Goal: Information Seeking & Learning: Learn about a topic

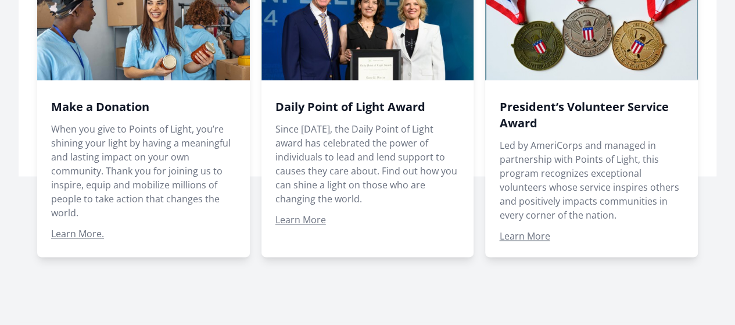
scroll to position [831, 0]
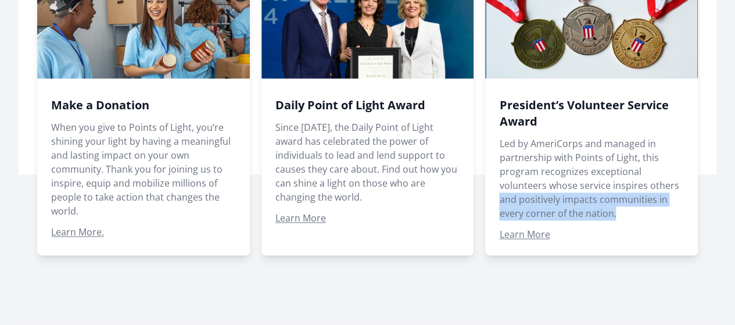
drag, startPoint x: 721, startPoint y: 215, endPoint x: 718, endPoint y: 235, distance: 20.0
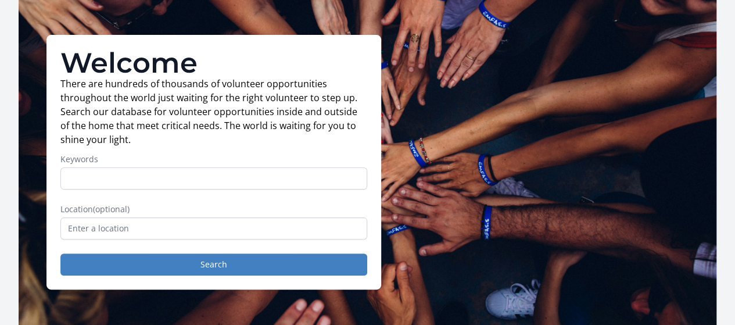
scroll to position [41, 0]
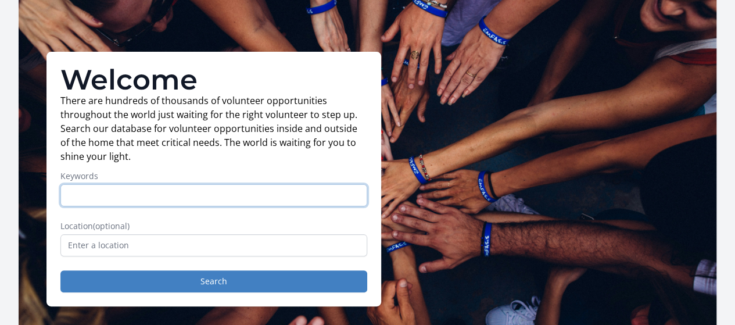
click at [272, 200] on input "Keywords" at bounding box center [213, 195] width 307 height 22
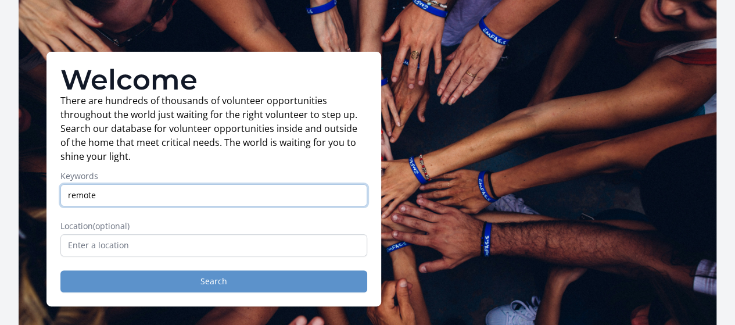
type input "remote"
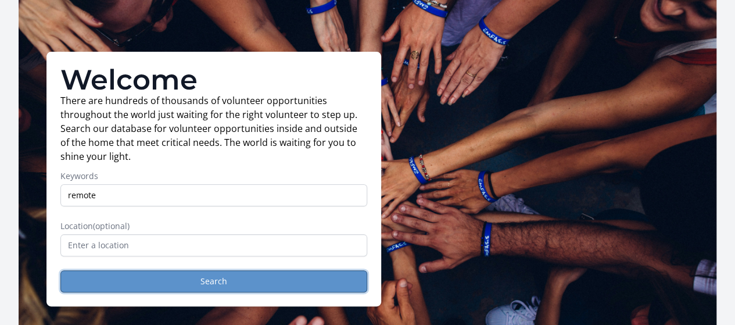
click at [260, 287] on button "Search" at bounding box center [213, 281] width 307 height 22
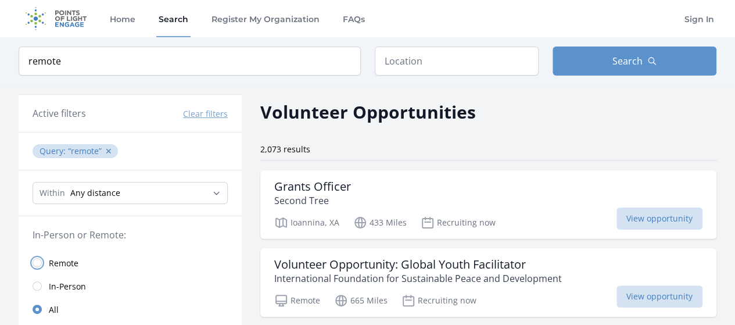
click at [34, 261] on input "radio" at bounding box center [37, 262] width 9 height 9
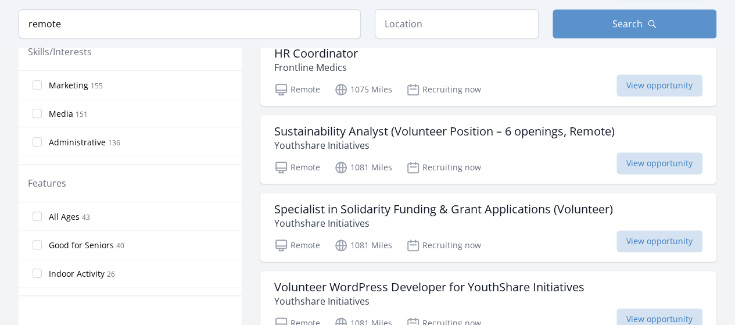
scroll to position [550, 0]
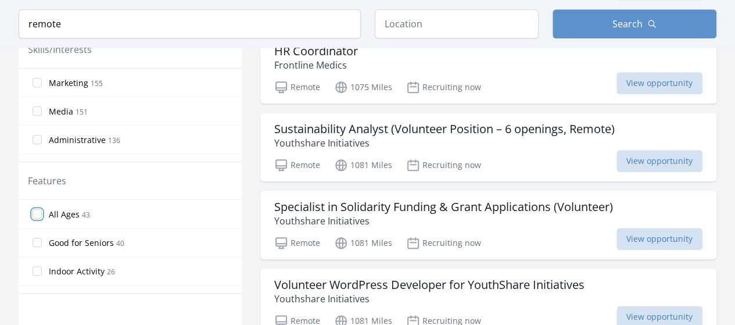
click at [37, 210] on input "All Ages [DEMOGRAPHIC_DATA]" at bounding box center [37, 213] width 9 height 9
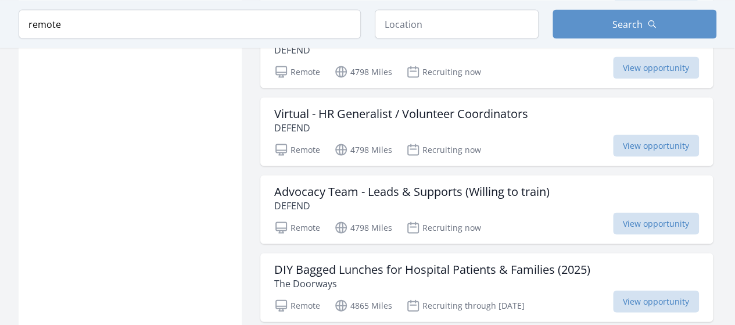
scroll to position [1088, 0]
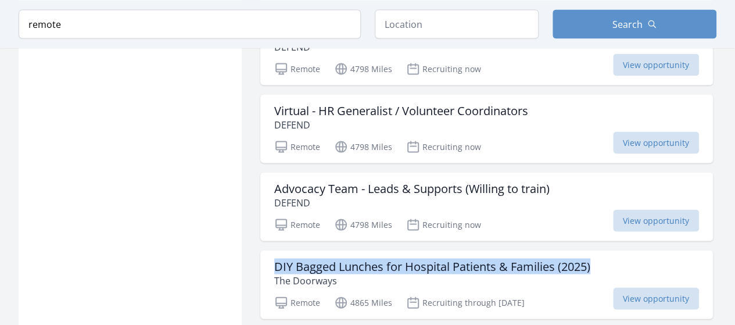
drag, startPoint x: 721, startPoint y: 205, endPoint x: 717, endPoint y: 236, distance: 31.0
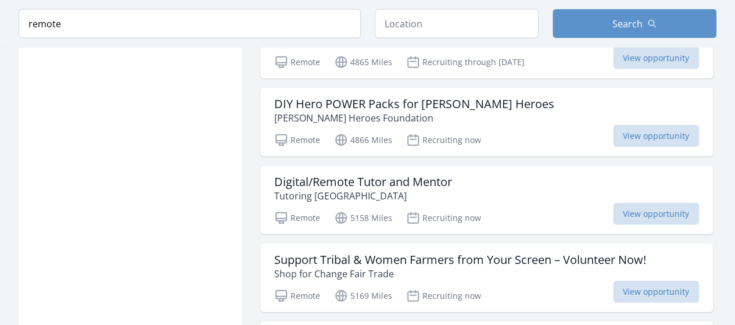
scroll to position [1330, 0]
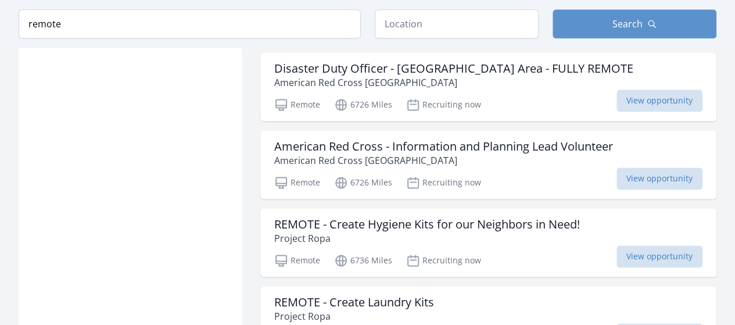
scroll to position [2937, 0]
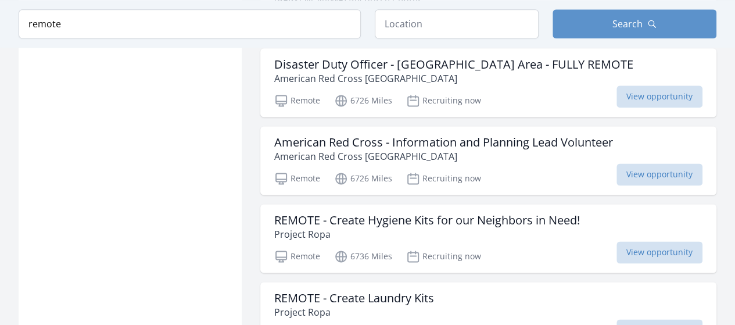
scroll to position [3045, 0]
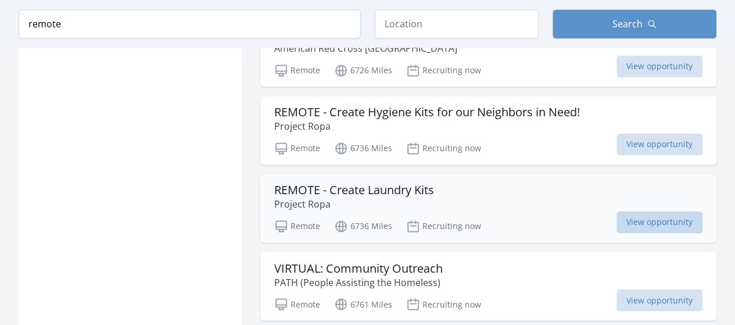
click at [657, 211] on span "View opportunity" at bounding box center [659, 222] width 86 height 22
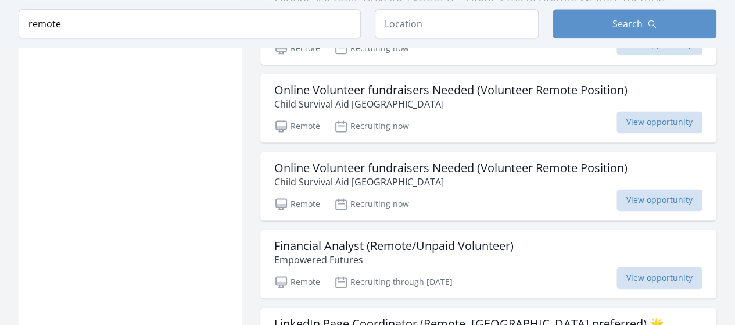
scroll to position [1448, 0]
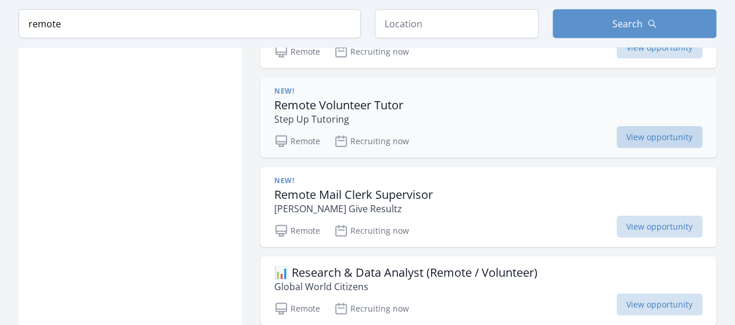
click at [660, 126] on span "View opportunity" at bounding box center [659, 137] width 86 height 22
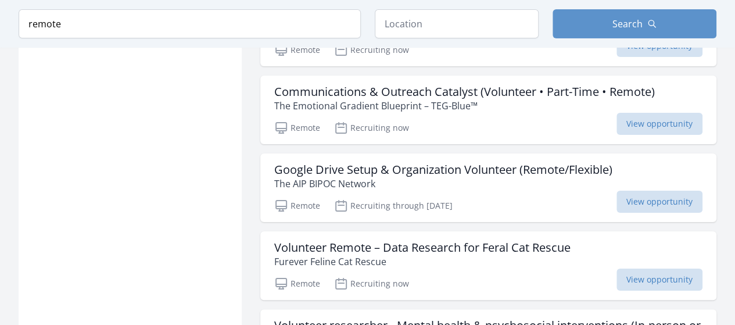
scroll to position [2094, 0]
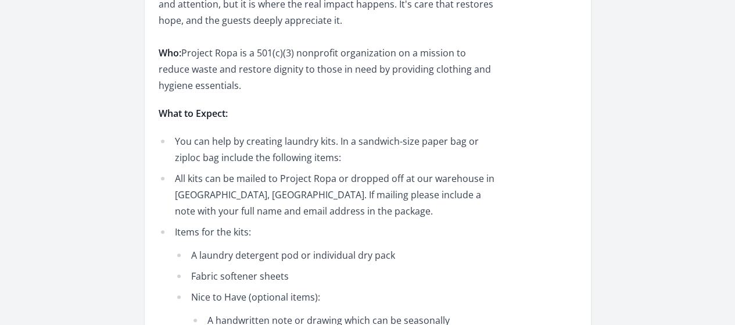
scroll to position [473, 0]
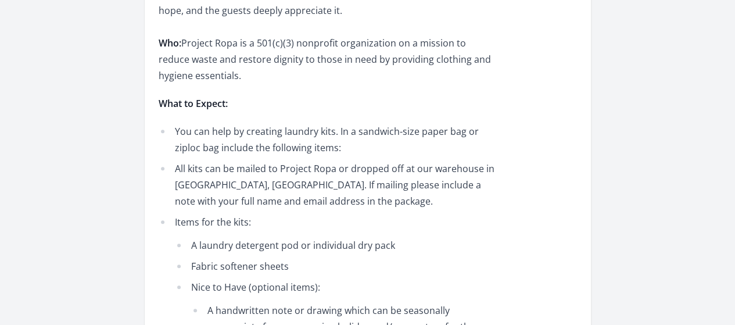
click at [728, 139] on div "Organization Project Ropa REMOTE - Create Laundry Kits Duration Recruiting now …" at bounding box center [367, 307] width 735 height 1486
click at [728, 140] on div "Organization Project Ropa REMOTE - Create Laundry Kits Duration Recruiting now …" at bounding box center [367, 307] width 735 height 1486
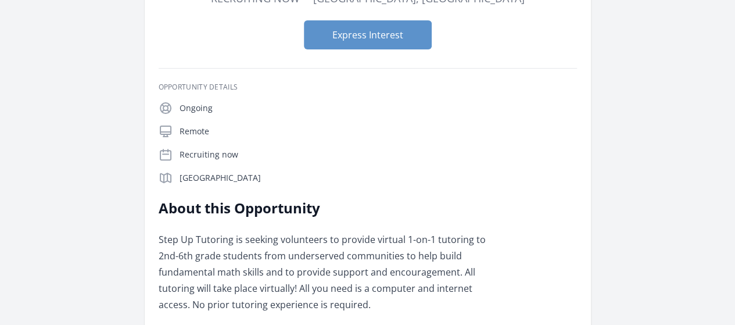
scroll to position [159, 0]
